Goal: Contribute content: Contribute content

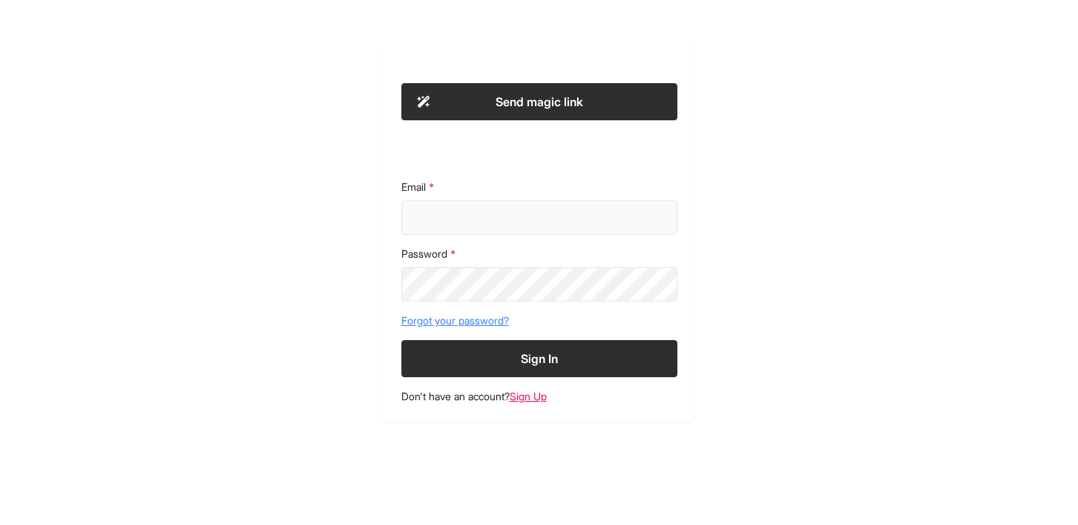
type input "**********"
click at [520, 356] on button "Sign In" at bounding box center [539, 358] width 276 height 37
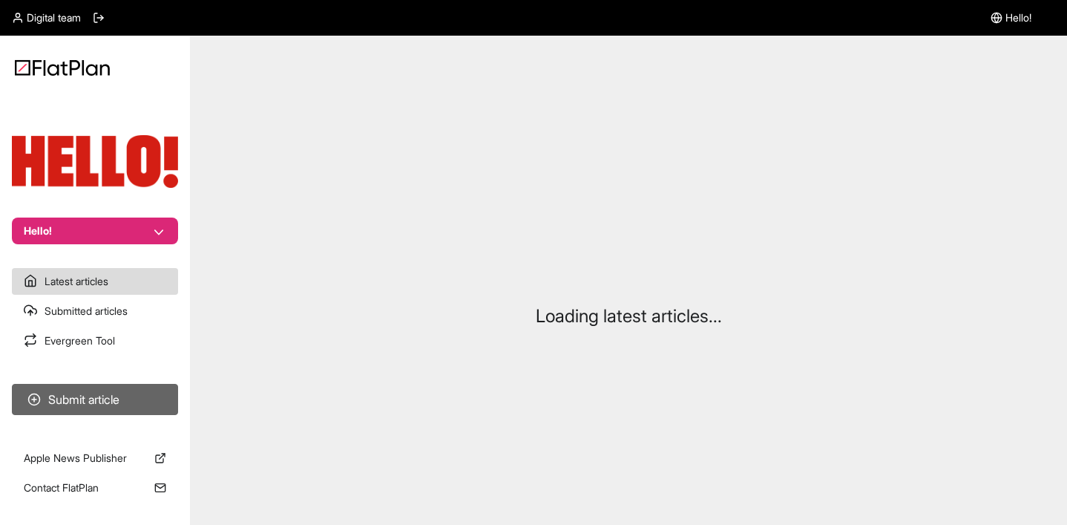
click at [96, 413] on button "Submit article" at bounding box center [95, 399] width 166 height 31
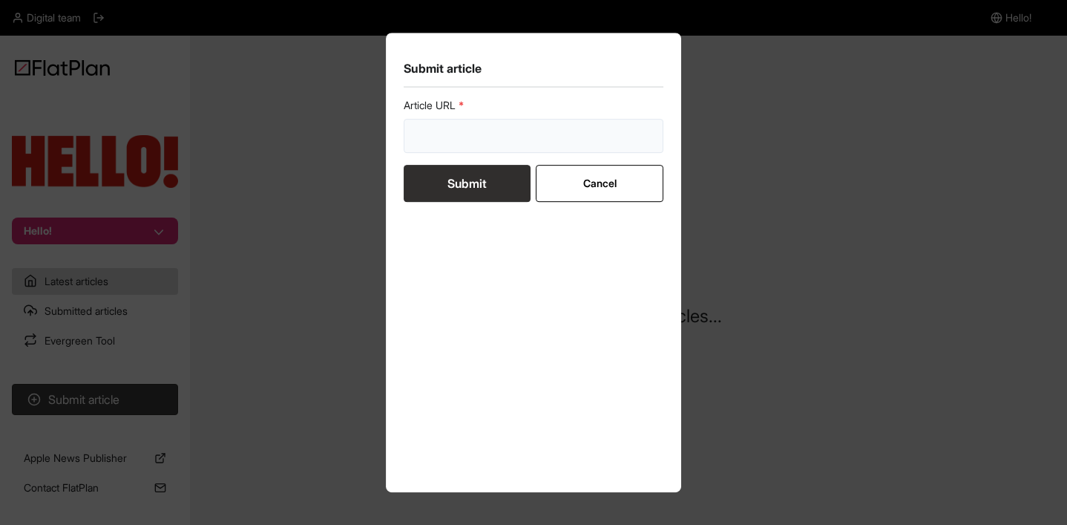
click at [499, 127] on input "url" at bounding box center [534, 136] width 260 height 34
paste input "https://www.hellomagazine.com/shopping/847047/best-boden-sale-dresses/"
type input "https://www.hellomagazine.com/shopping/847047/best-boden-sale-dresses/"
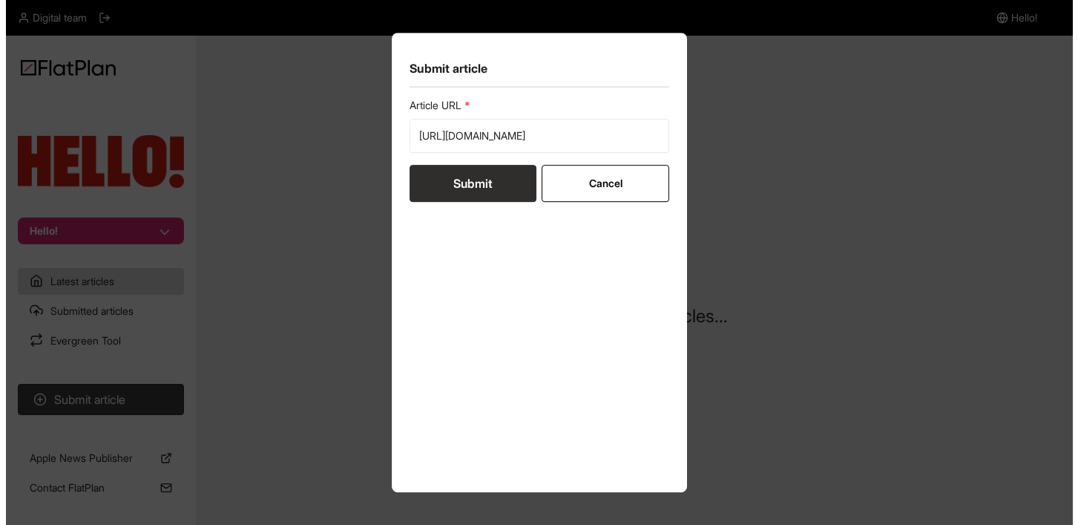
scroll to position [0, 0]
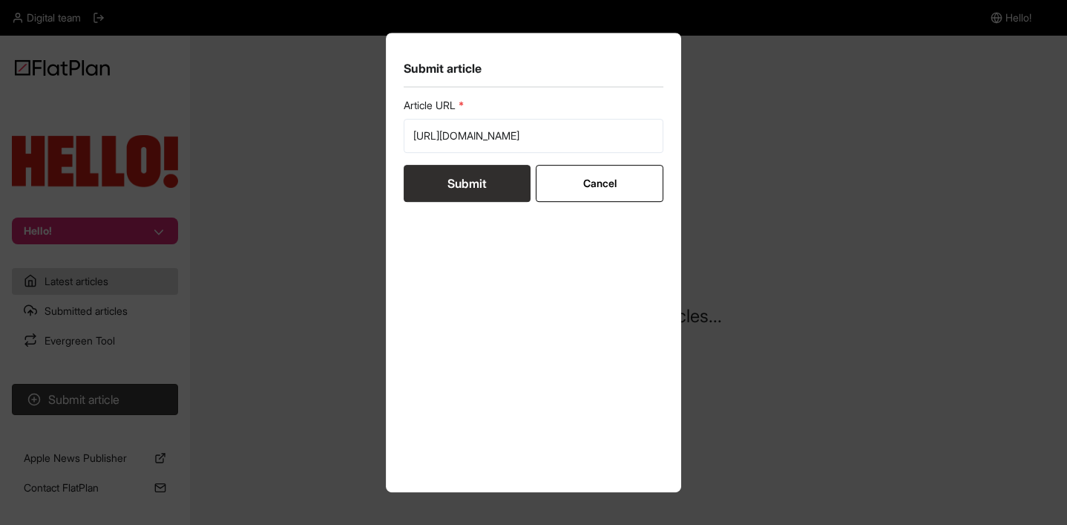
click at [447, 184] on button "Submit" at bounding box center [467, 183] width 127 height 37
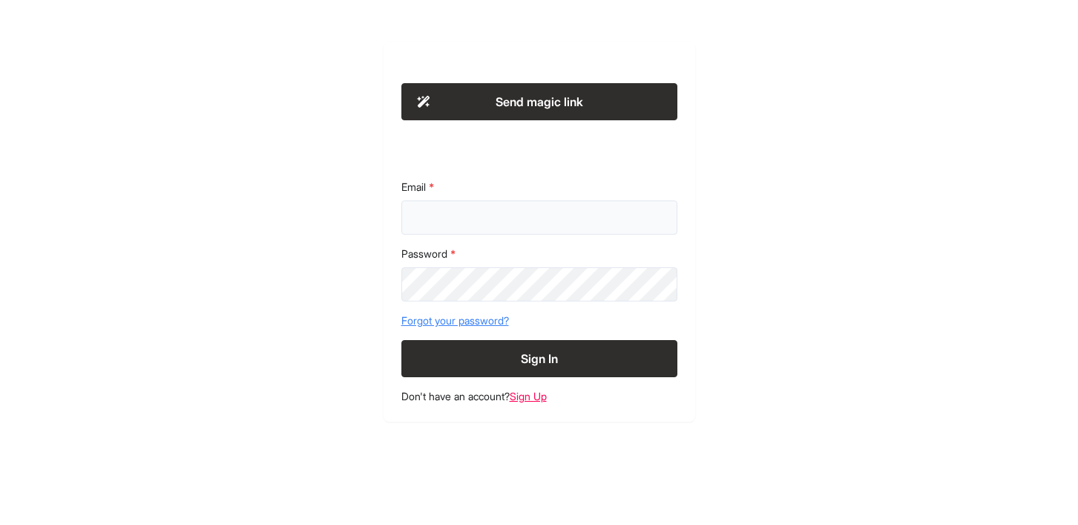
type input "**********"
click at [556, 369] on button "Sign In" at bounding box center [539, 358] width 276 height 37
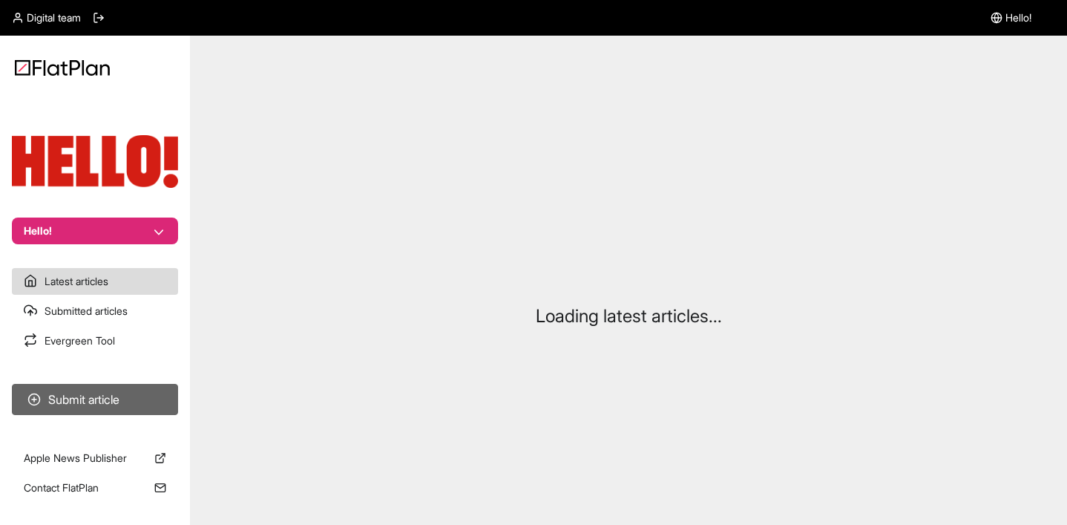
click at [82, 398] on button "Submit article" at bounding box center [95, 399] width 166 height 31
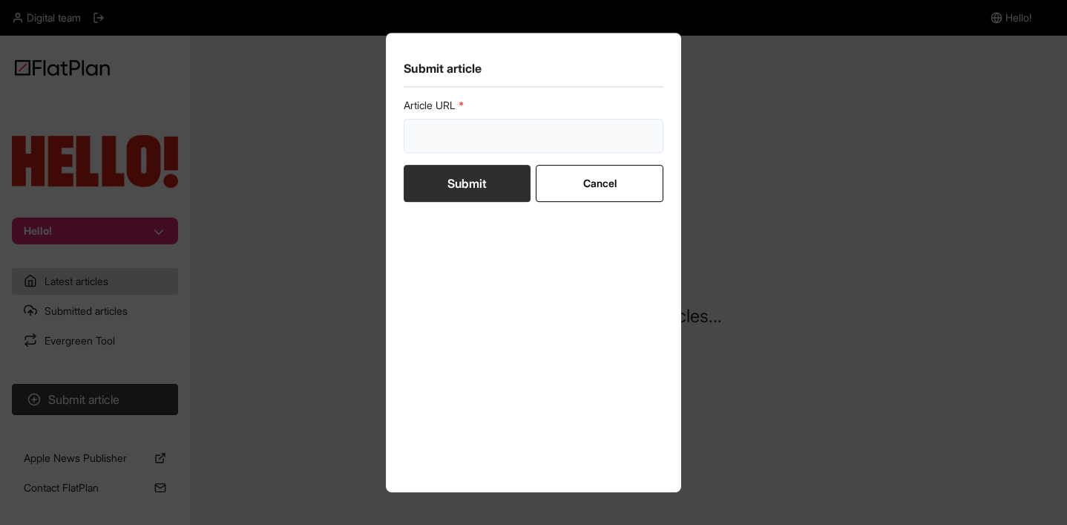
click at [452, 125] on input "url" at bounding box center [534, 136] width 260 height 34
paste input "[URL][DOMAIN_NAME][PERSON_NAME][PERSON_NAME]"
type input "[URL][DOMAIN_NAME][PERSON_NAME][PERSON_NAME]"
click at [459, 169] on button "Submit" at bounding box center [467, 183] width 127 height 37
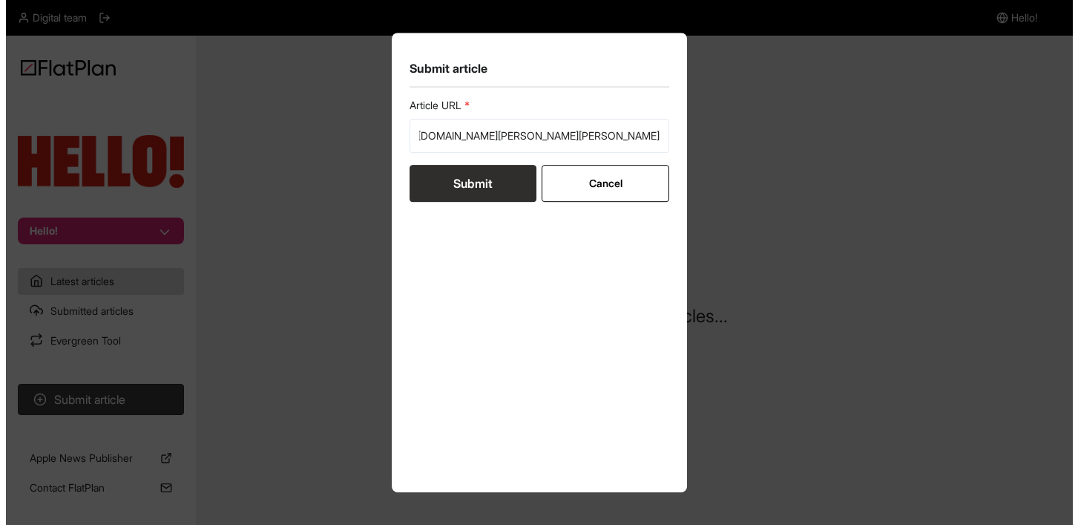
scroll to position [0, 0]
